Goal: Task Accomplishment & Management: Use online tool/utility

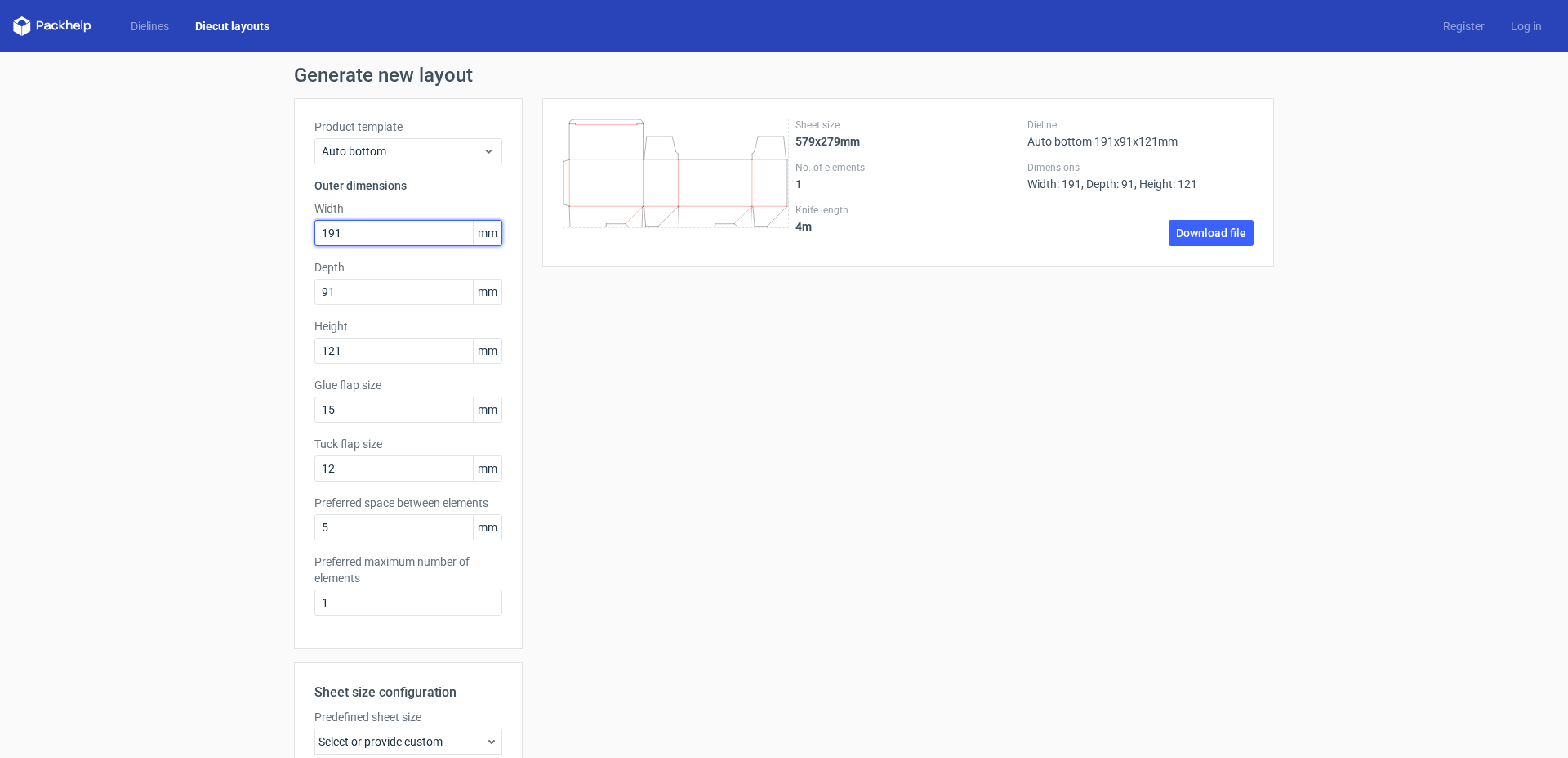
click at [356, 230] on input "191" at bounding box center [408, 233] width 188 height 26
drag, startPoint x: 363, startPoint y: 228, endPoint x: 264, endPoint y: 220, distance: 99.3
click at [314, 220] on input "191" at bounding box center [408, 233] width 188 height 26
click at [353, 287] on input "91" at bounding box center [408, 292] width 188 height 26
drag, startPoint x: 316, startPoint y: 283, endPoint x: 264, endPoint y: 275, distance: 52.6
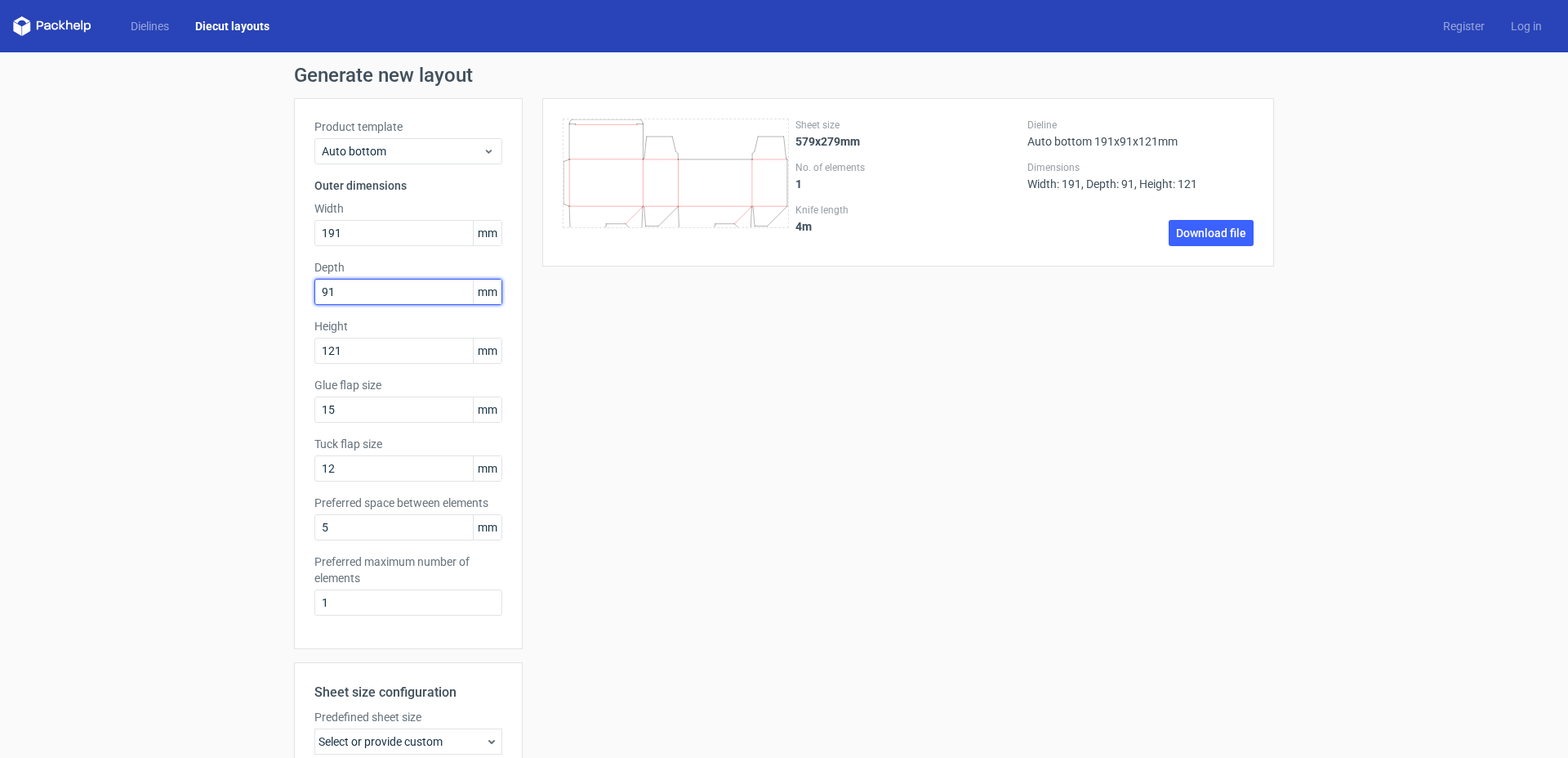
click at [314, 279] on input "91" at bounding box center [408, 292] width 188 height 26
type input "96"
click at [354, 346] on input "121" at bounding box center [408, 351] width 188 height 26
drag, startPoint x: 330, startPoint y: 291, endPoint x: 320, endPoint y: 291, distance: 10.0
click at [320, 291] on input "96" at bounding box center [408, 292] width 188 height 26
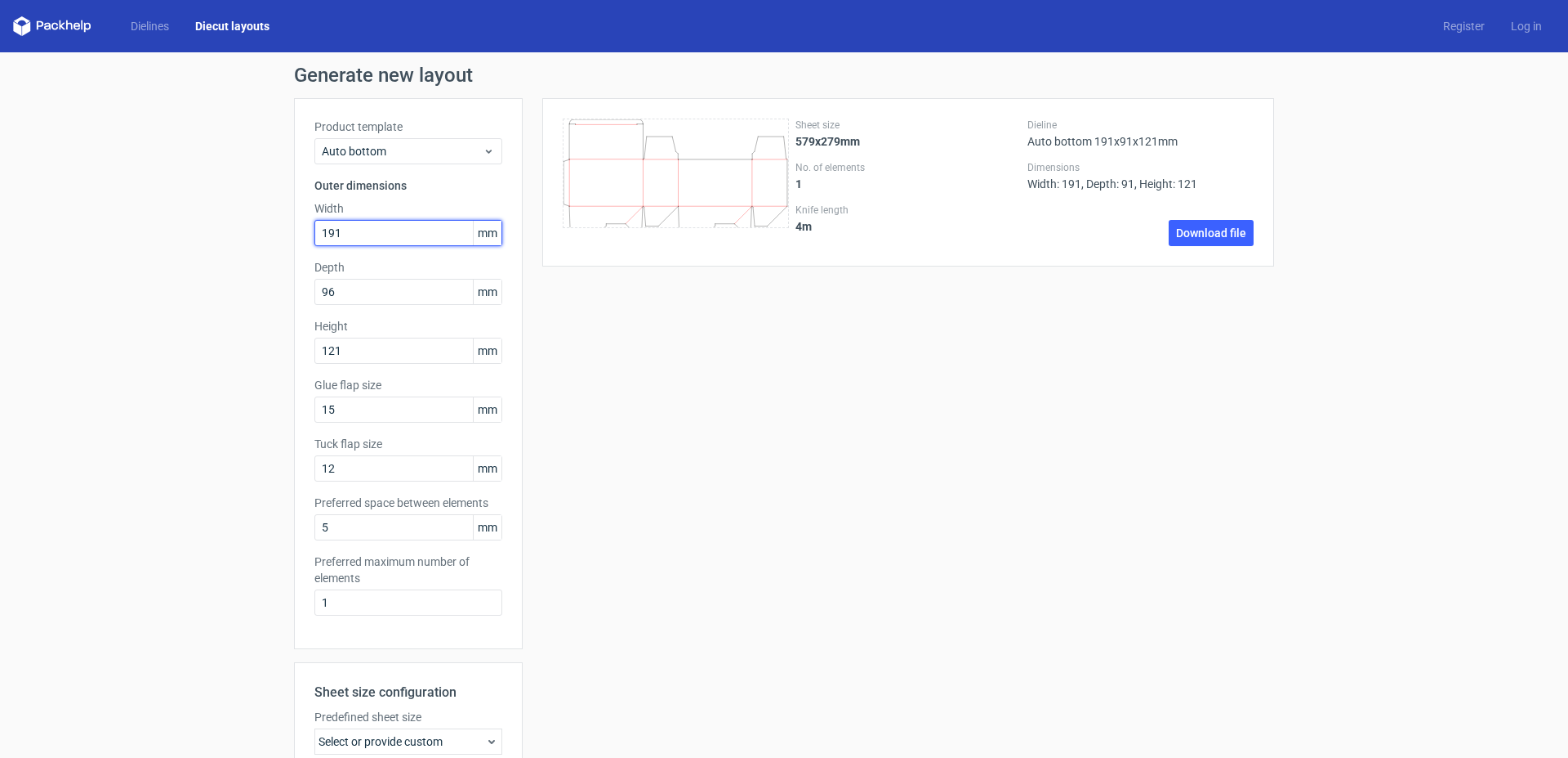
click at [340, 231] on input "191" at bounding box center [408, 233] width 188 height 26
type input "192"
click at [338, 290] on input "96" at bounding box center [408, 292] width 188 height 26
click at [675, 328] on div "Sheet size 579x279mm No. of elements 1 Knife length 4 m Dieline Auto bottom 191…" at bounding box center [899, 542] width 752 height 887
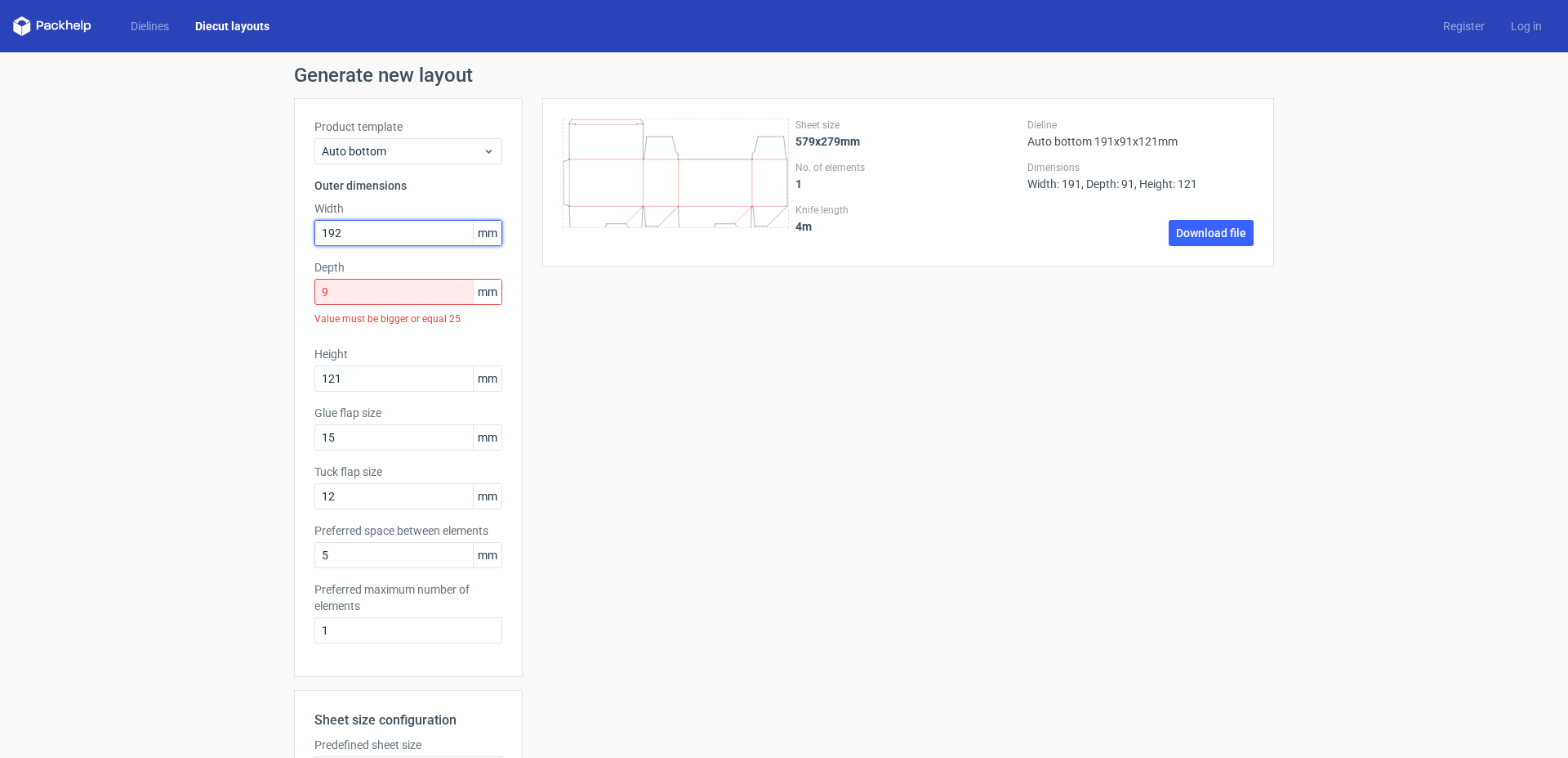
click at [371, 220] on input "192" at bounding box center [408, 233] width 188 height 26
click at [355, 287] on input "9" at bounding box center [408, 292] width 188 height 26
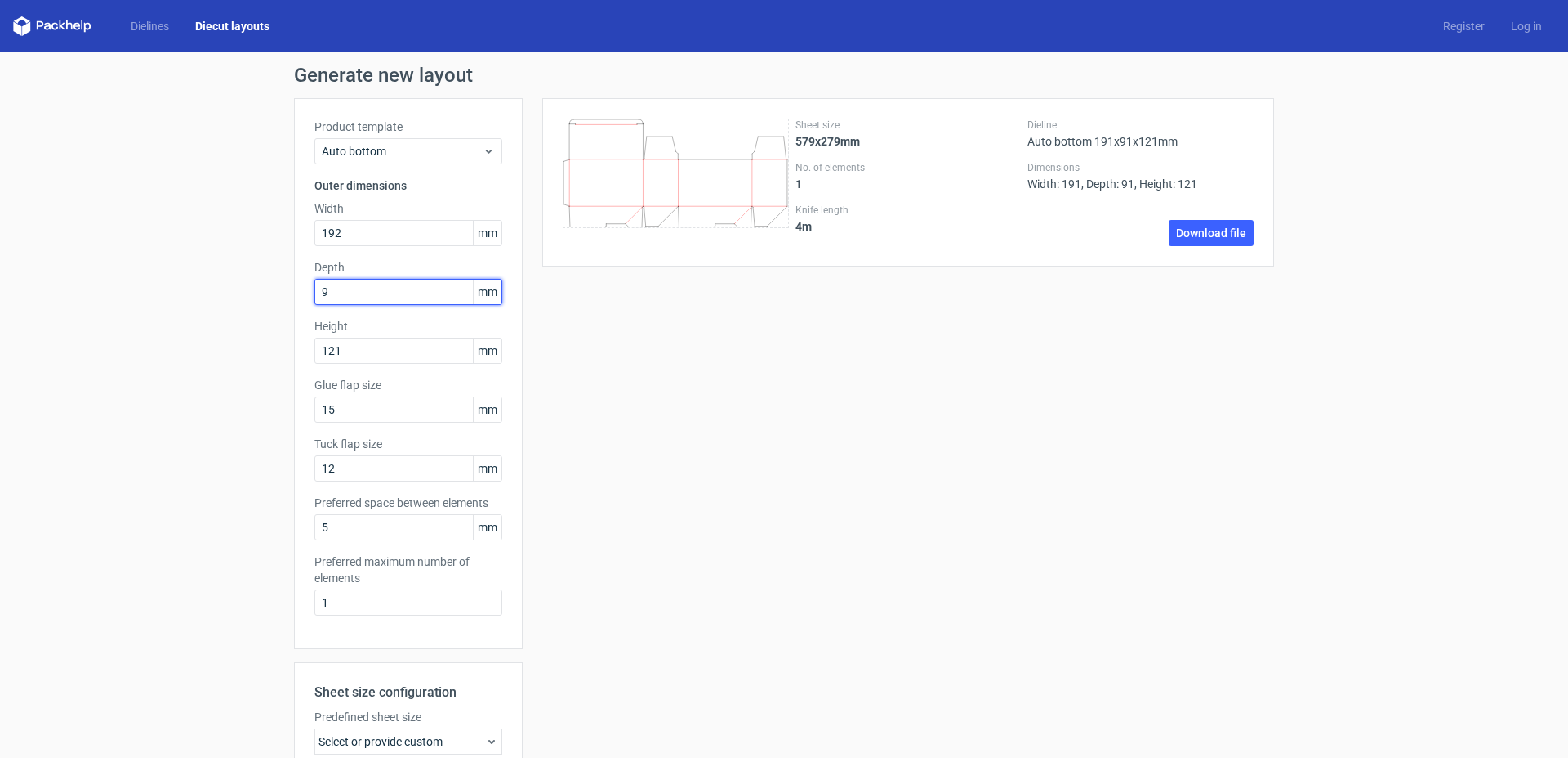
type input "97"
click at [342, 231] on input "192" at bounding box center [408, 233] width 188 height 26
click at [354, 288] on input "97" at bounding box center [408, 292] width 188 height 26
click at [346, 234] on input "192" at bounding box center [408, 233] width 188 height 26
click at [314, 228] on input "192" at bounding box center [408, 233] width 188 height 26
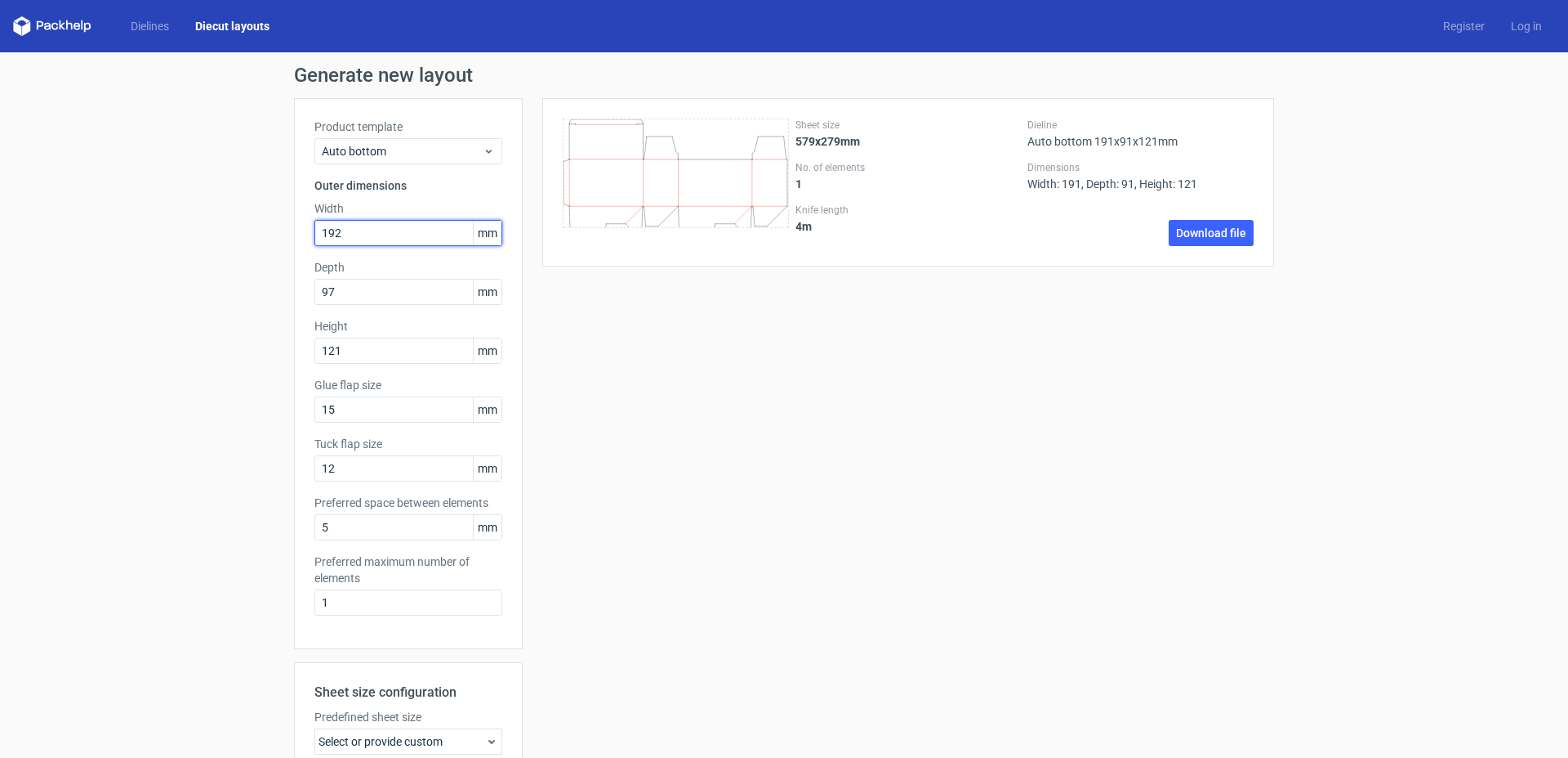
click at [345, 238] on input "192" at bounding box center [408, 233] width 188 height 26
type input "193"
click at [351, 344] on input "121" at bounding box center [408, 351] width 188 height 26
click at [368, 352] on input "121" at bounding box center [408, 351] width 188 height 26
drag, startPoint x: 349, startPoint y: 349, endPoint x: 248, endPoint y: 330, distance: 102.8
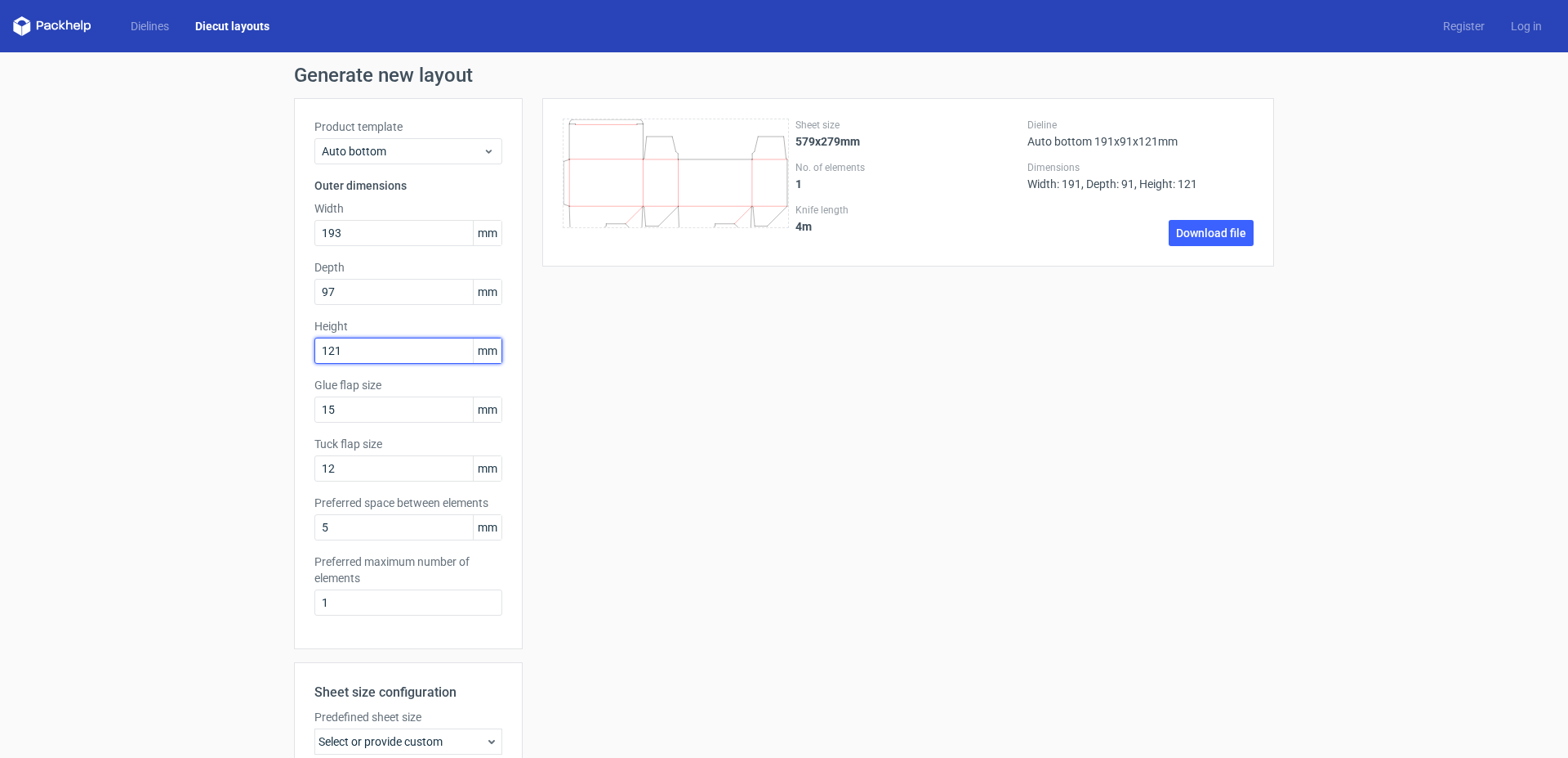
click at [314, 338] on input "121" at bounding box center [408, 351] width 188 height 26
type input "179"
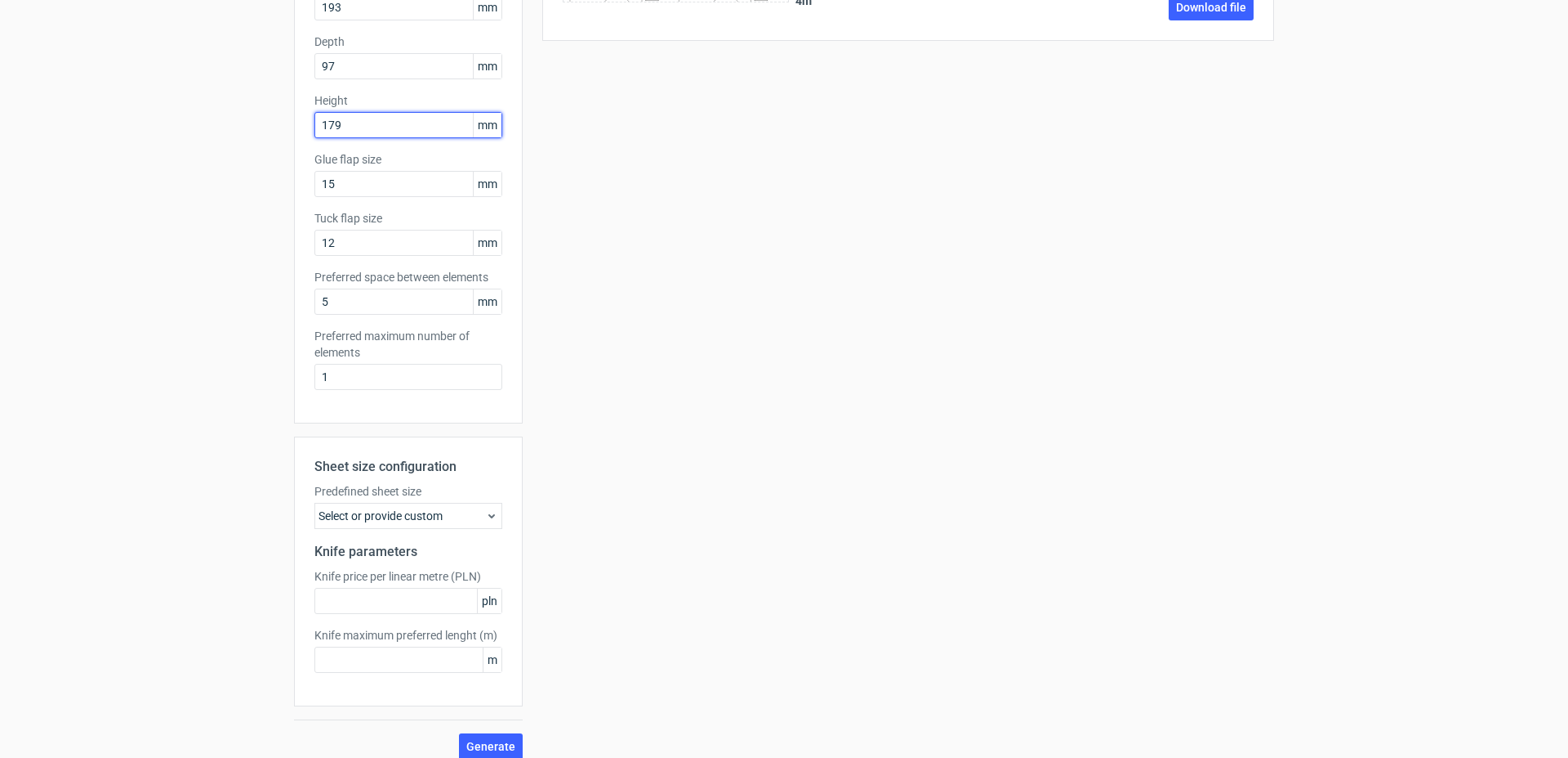
scroll to position [240, 0]
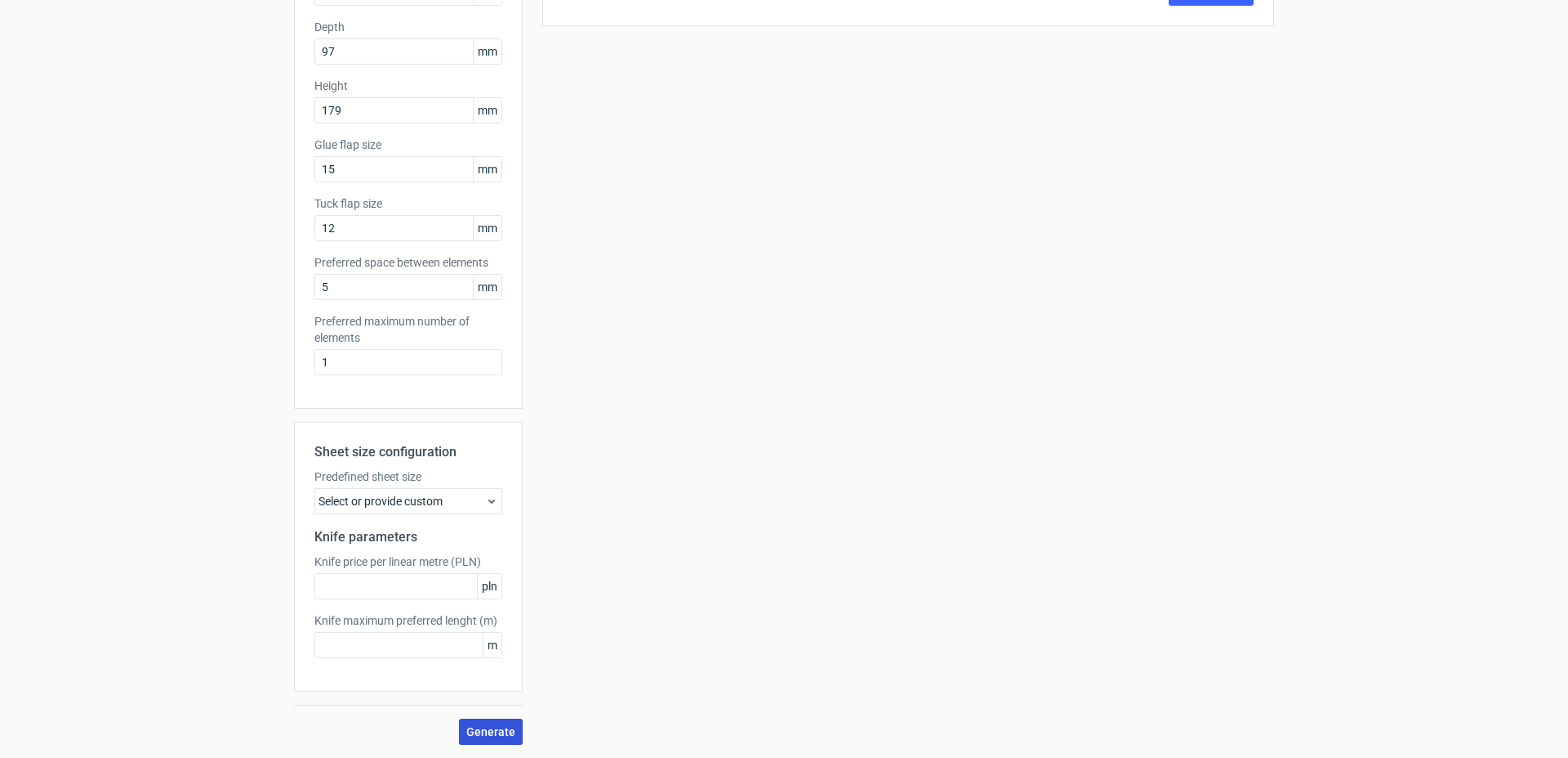
click at [488, 729] on span "Generate" at bounding box center [491, 732] width 49 height 12
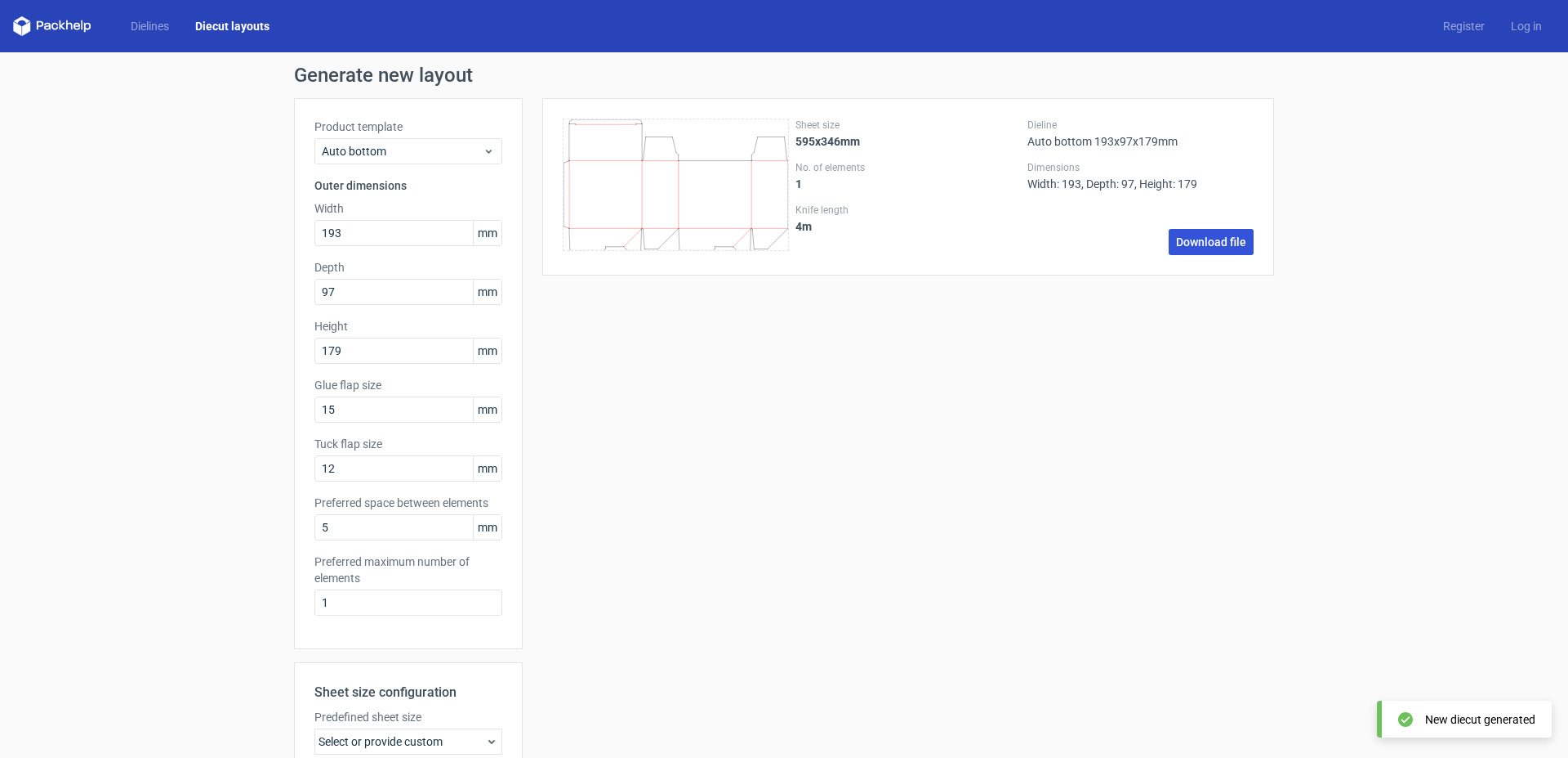
click at [1203, 242] on link "Download file" at bounding box center [1211, 242] width 85 height 26
